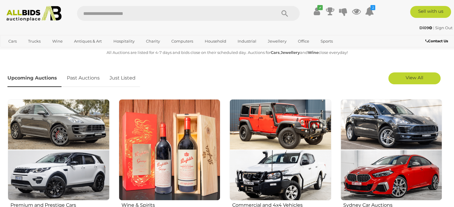
scroll to position [179, 0]
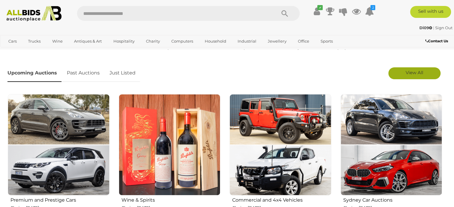
click at [414, 73] on span "View All" at bounding box center [414, 73] width 18 height 6
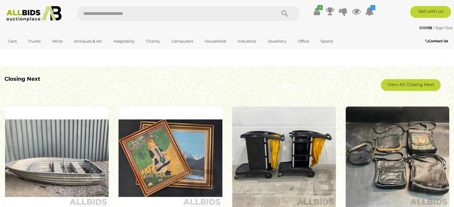
scroll to position [1193, 0]
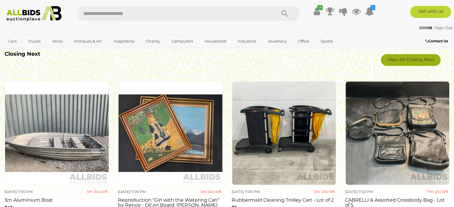
click at [409, 57] on link "View All Closing Next" at bounding box center [411, 60] width 60 height 12
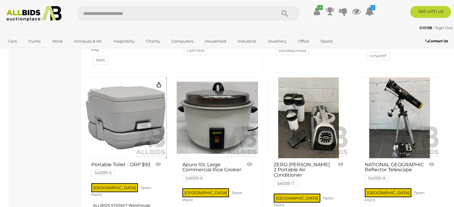
scroll to position [2387, 0]
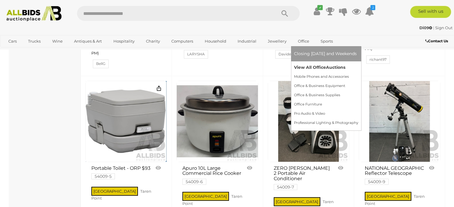
click at [312, 69] on link "View All Office Auctions" at bounding box center [326, 67] width 64 height 9
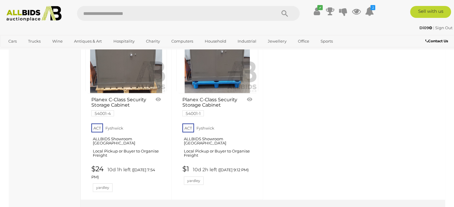
scroll to position [3270, 0]
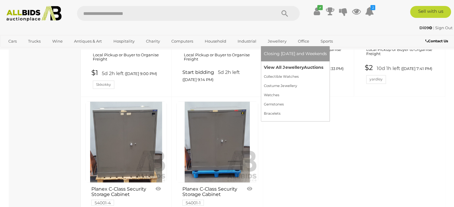
click at [280, 67] on link "View All Jewellery Auctions" at bounding box center [295, 67] width 63 height 9
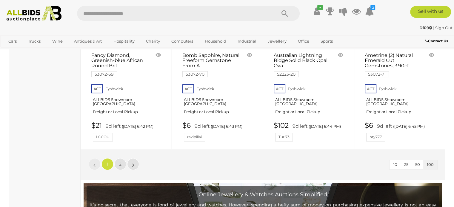
scroll to position [4804, 0]
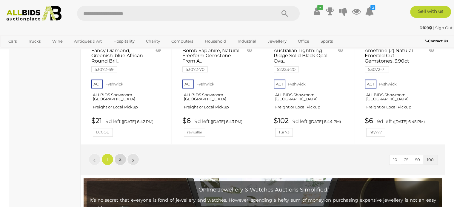
click at [123, 154] on link "2" at bounding box center [120, 160] width 12 height 12
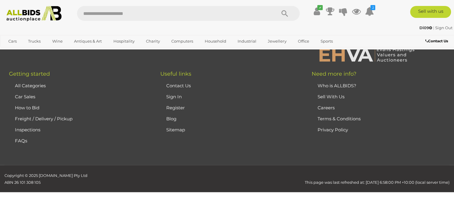
scroll to position [129, 0]
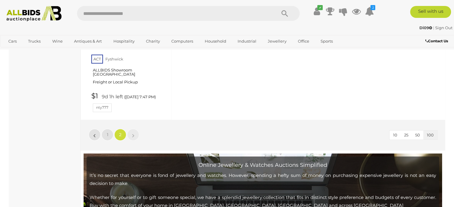
scroll to position [3053, 0]
